Goal: Obtain resource: Download file/media

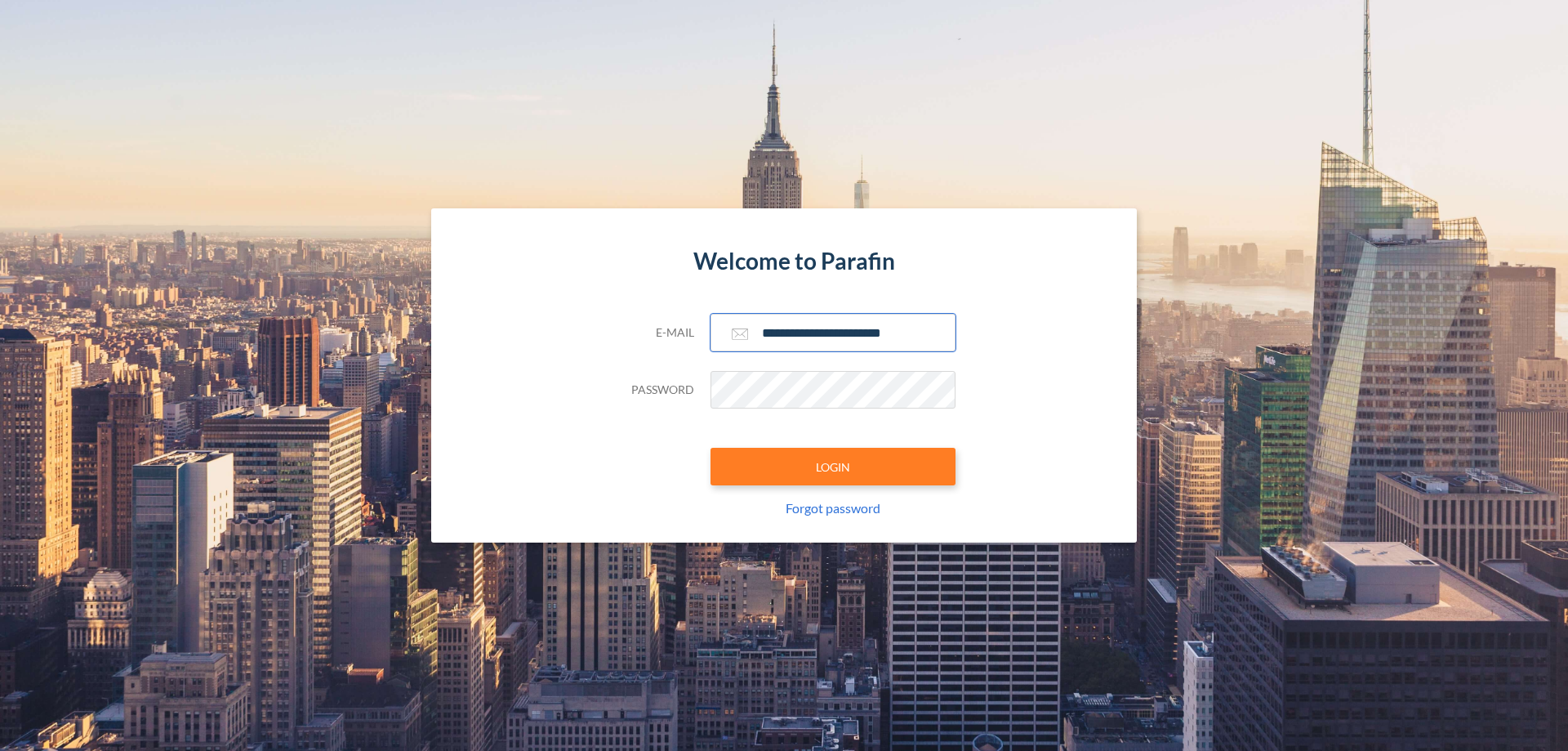
type input "**********"
click at [833, 467] on button "LOGIN" at bounding box center [833, 466] width 245 height 38
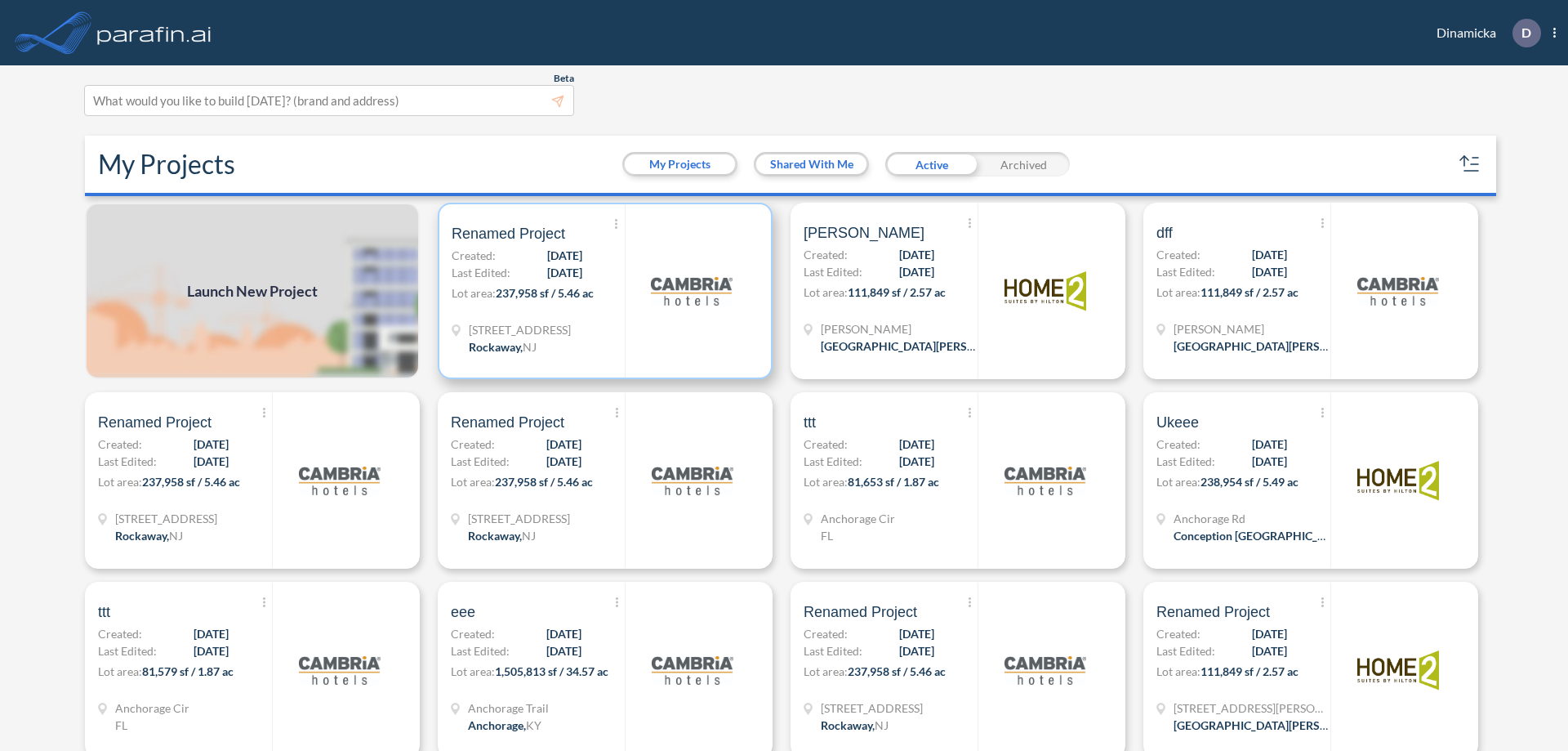
scroll to position [4, 0]
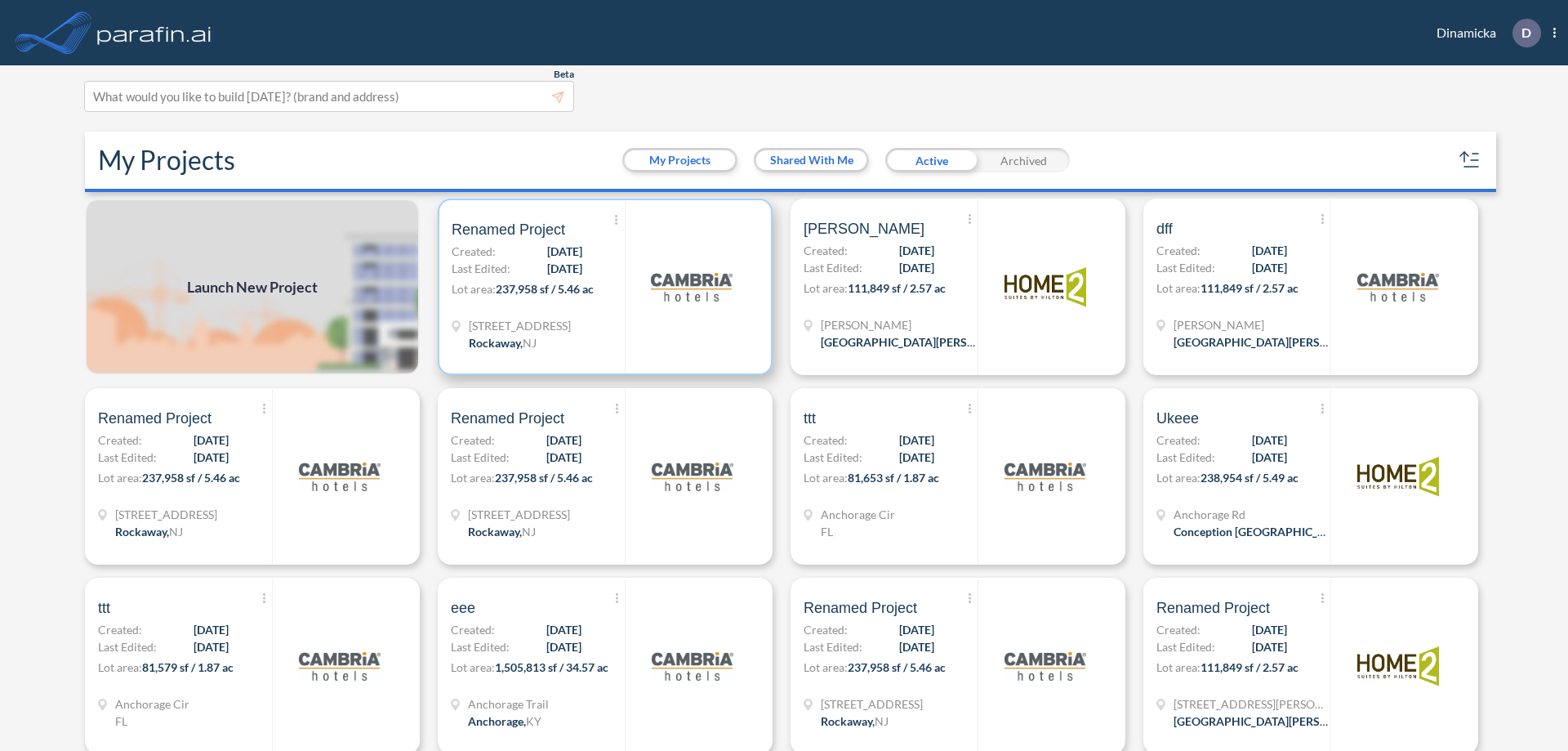
click at [602, 287] on p "Lot area: 237,958 sf / 5.46 ac" at bounding box center [538, 291] width 173 height 24
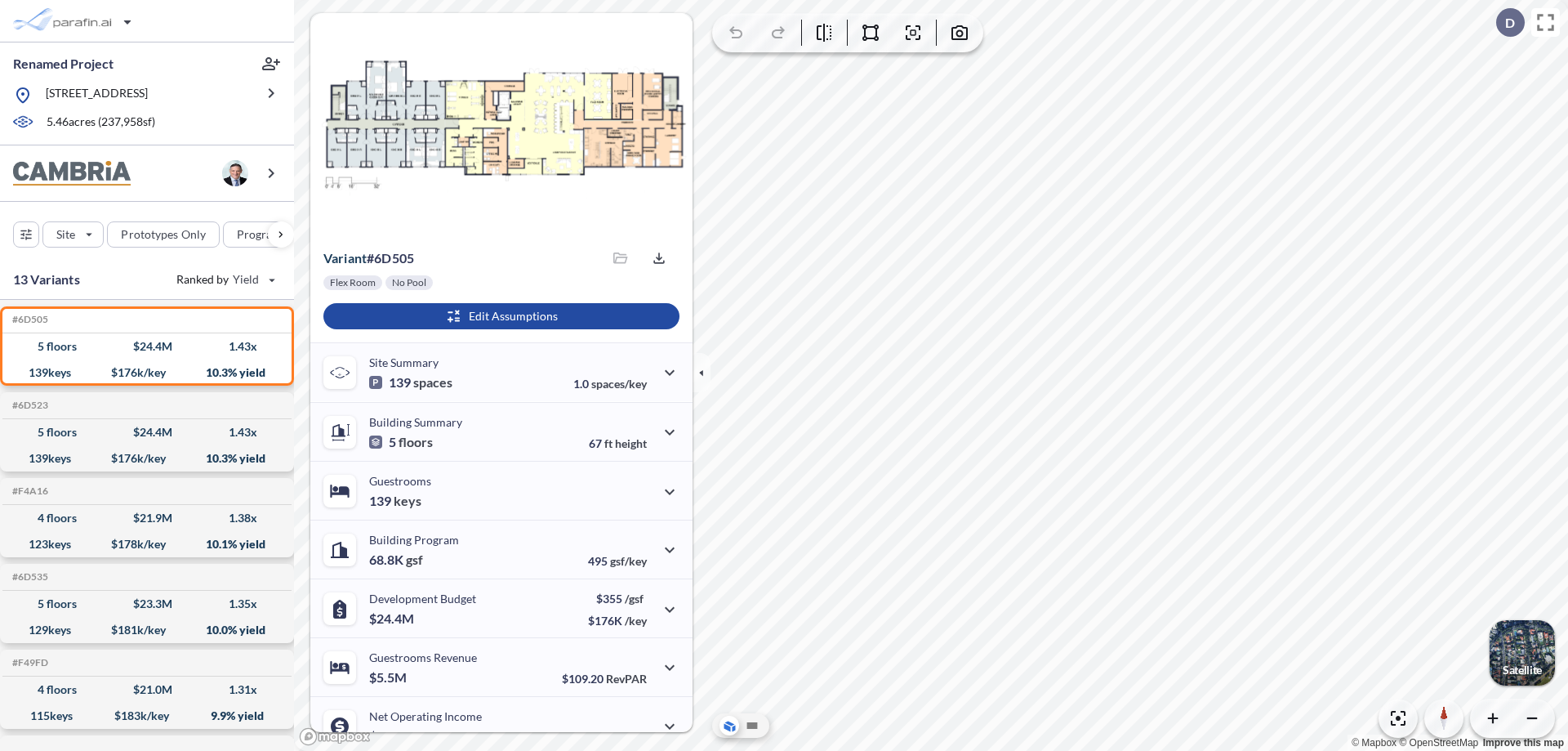
scroll to position [82, 0]
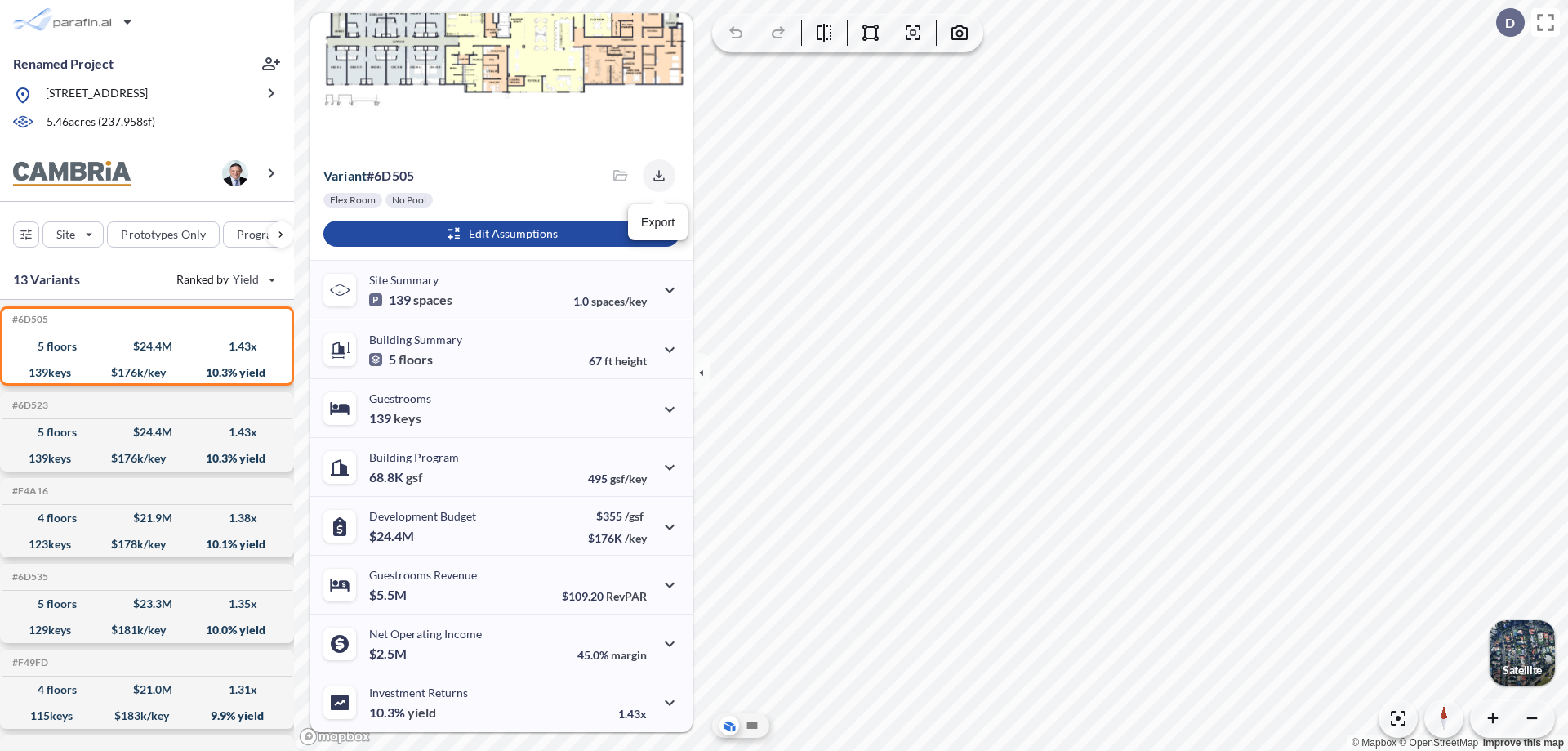
click at [654, 176] on icon "button" at bounding box center [658, 176] width 11 height 11
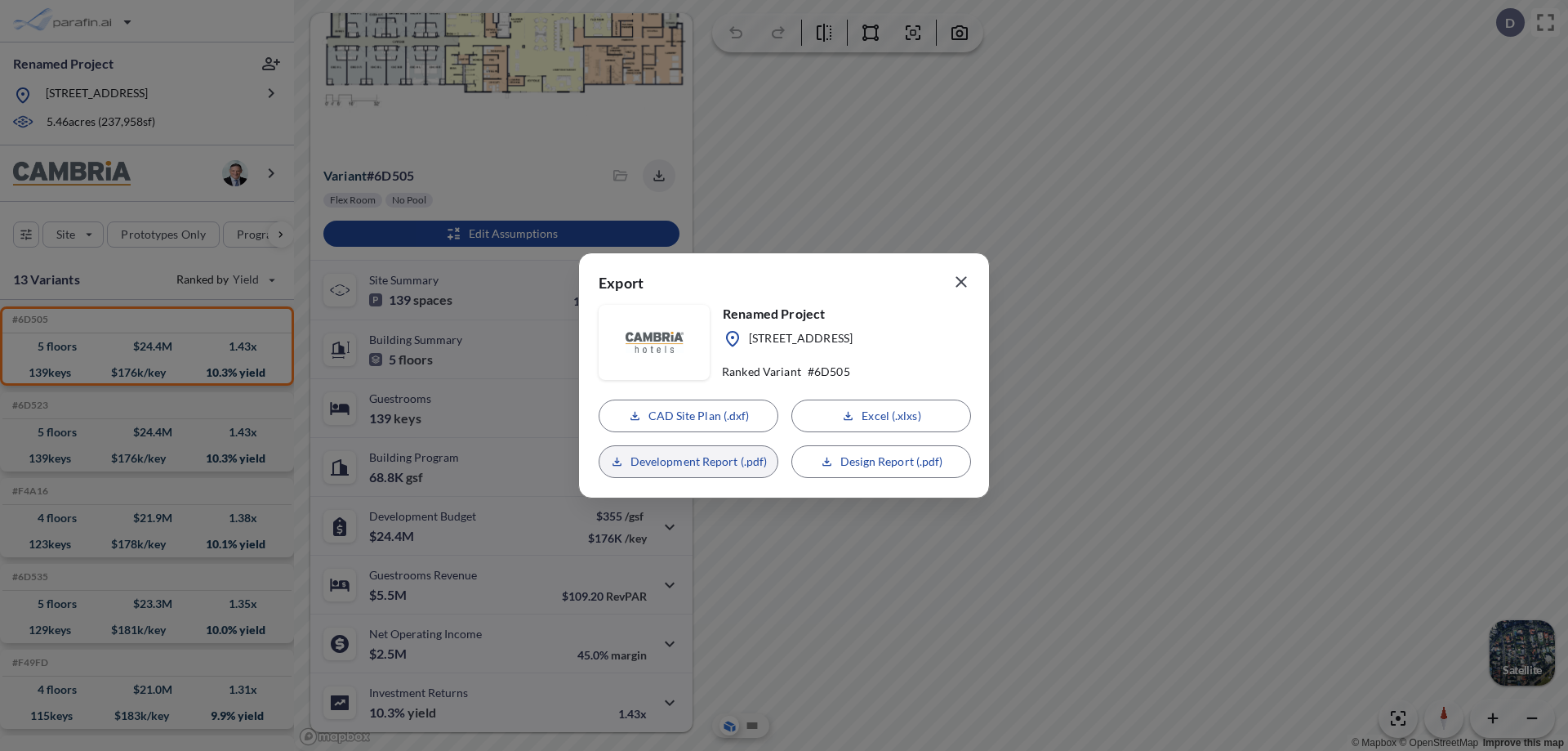
click at [688, 462] on p "Development Report (.pdf)" at bounding box center [699, 462] width 137 height 17
